Goal: Information Seeking & Learning: Learn about a topic

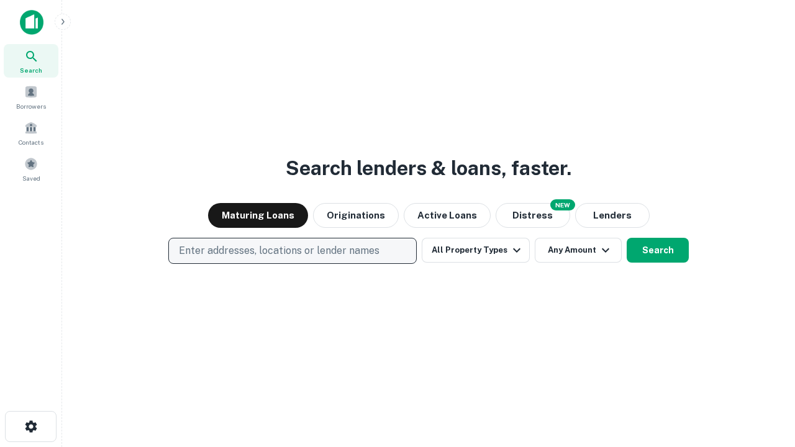
click at [292, 251] on p "Enter addresses, locations or lender names" at bounding box center [279, 250] width 201 height 15
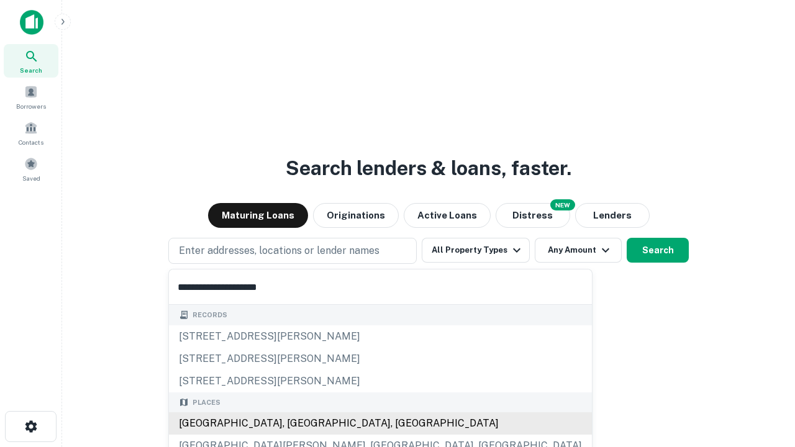
click at [297, 424] on div "[GEOGRAPHIC_DATA], [GEOGRAPHIC_DATA], [GEOGRAPHIC_DATA]" at bounding box center [380, 423] width 423 height 22
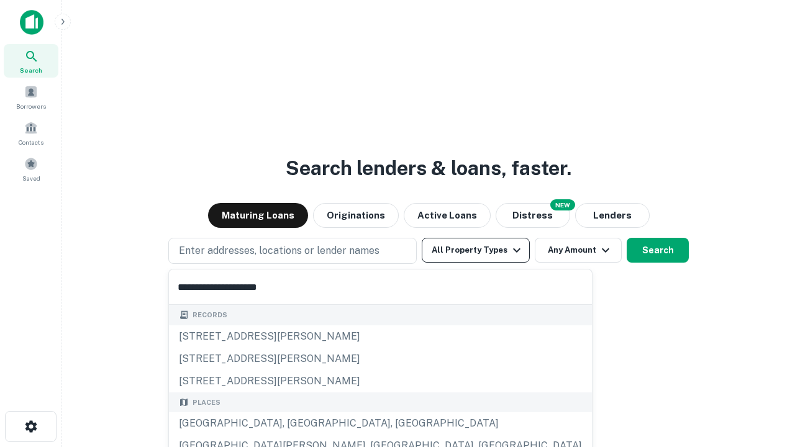
click at [476, 250] on button "All Property Types" at bounding box center [476, 250] width 108 height 25
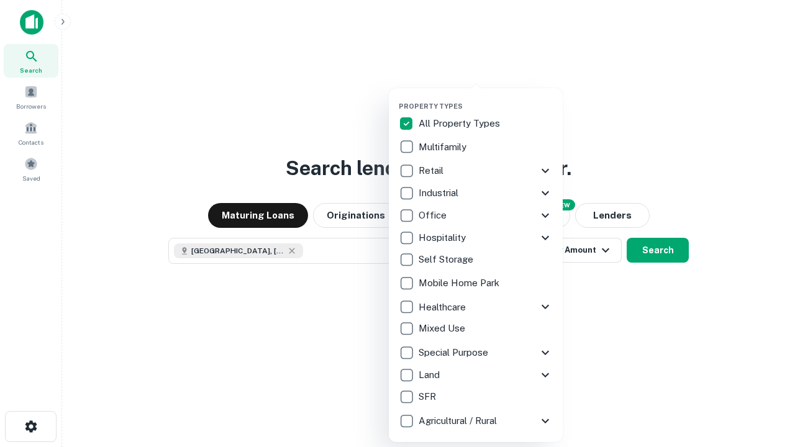
click at [486, 98] on button "button" at bounding box center [486, 98] width 174 height 1
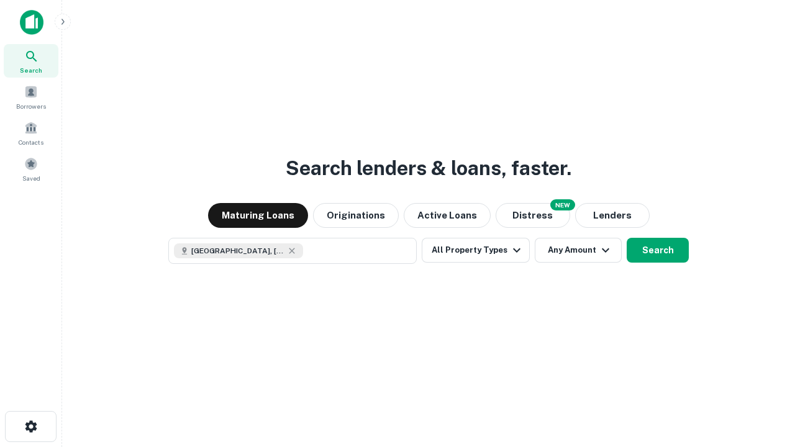
scroll to position [20, 0]
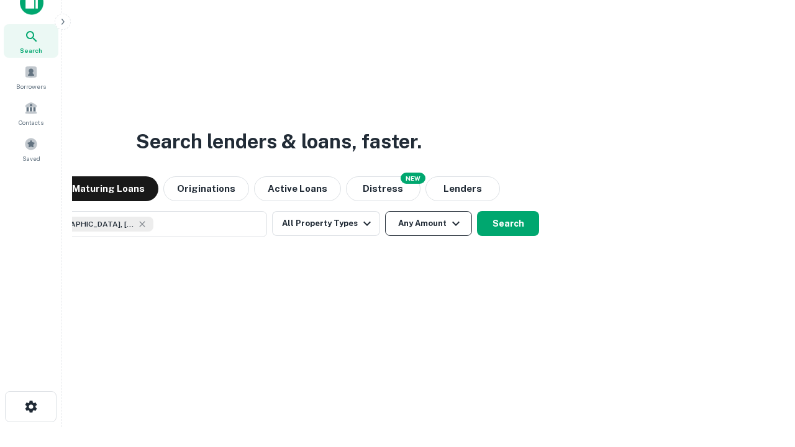
click at [385, 211] on button "Any Amount" at bounding box center [428, 223] width 87 height 25
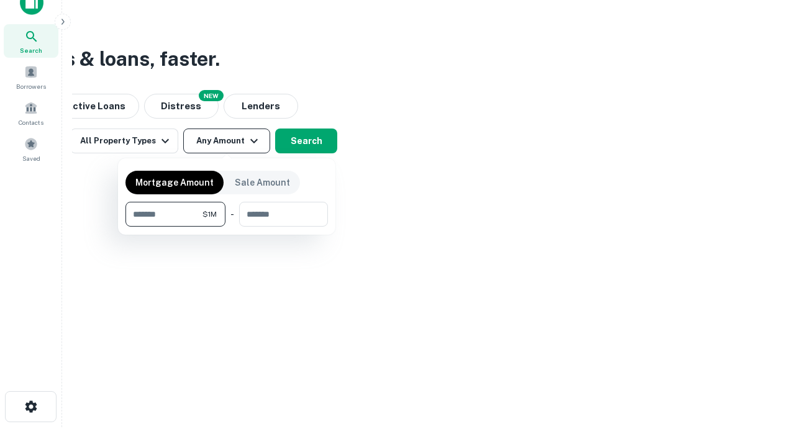
type input "*******"
click at [227, 227] on button "button" at bounding box center [226, 227] width 202 height 1
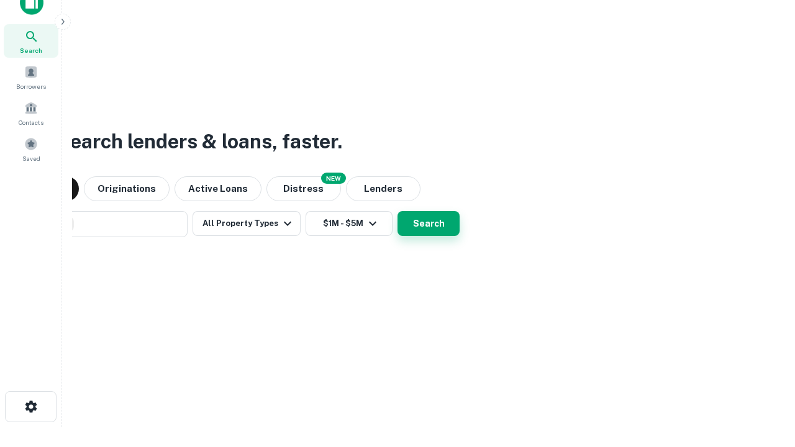
click at [398, 211] on button "Search" at bounding box center [429, 223] width 62 height 25
